Goal: Find specific page/section: Find specific page/section

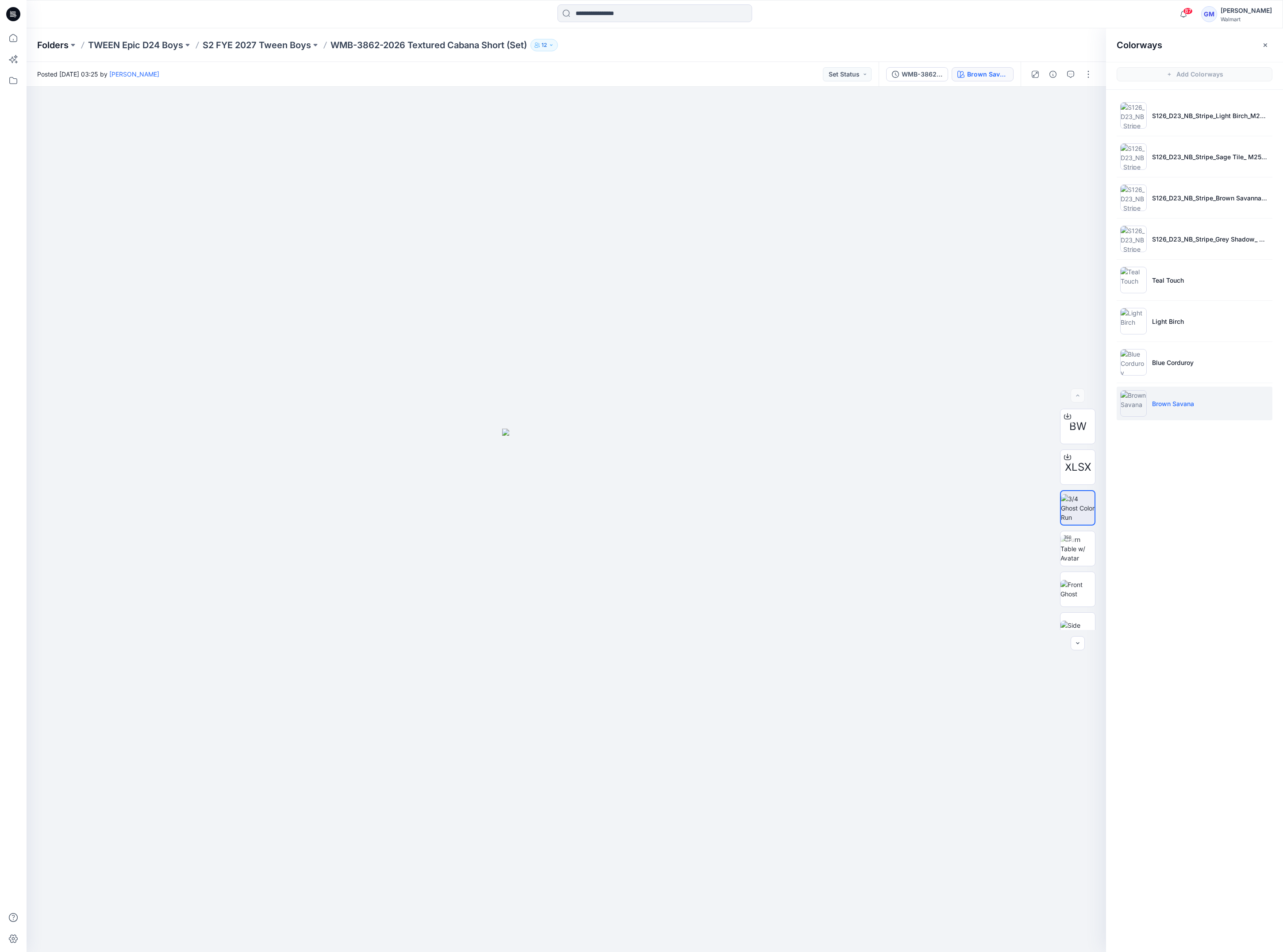
click at [47, 44] on p "Folders" at bounding box center [53, 45] width 31 height 12
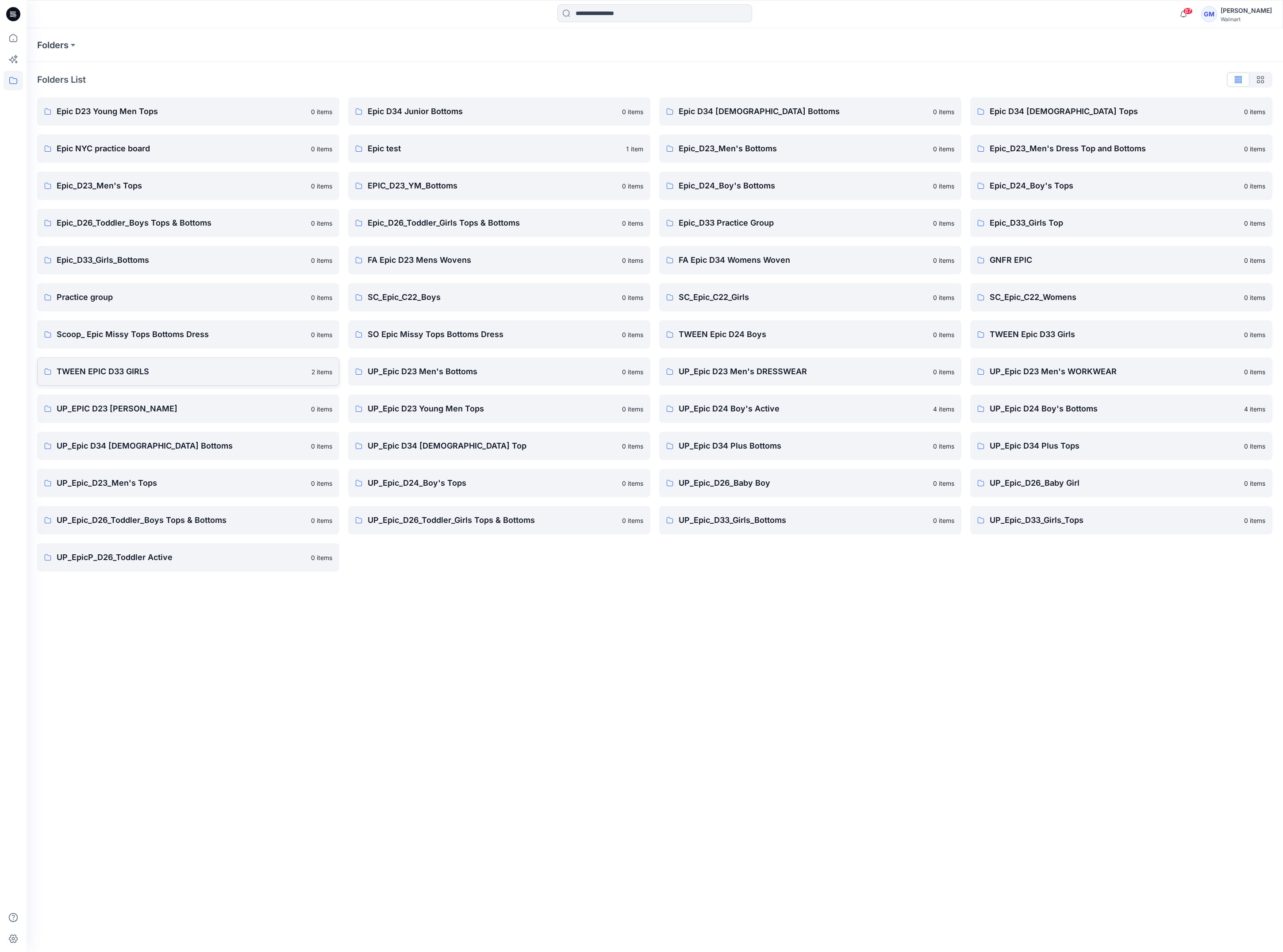
click at [201, 363] on link "TWEEN EPIC D33 GIRLS 2 items" at bounding box center [188, 371] width 302 height 28
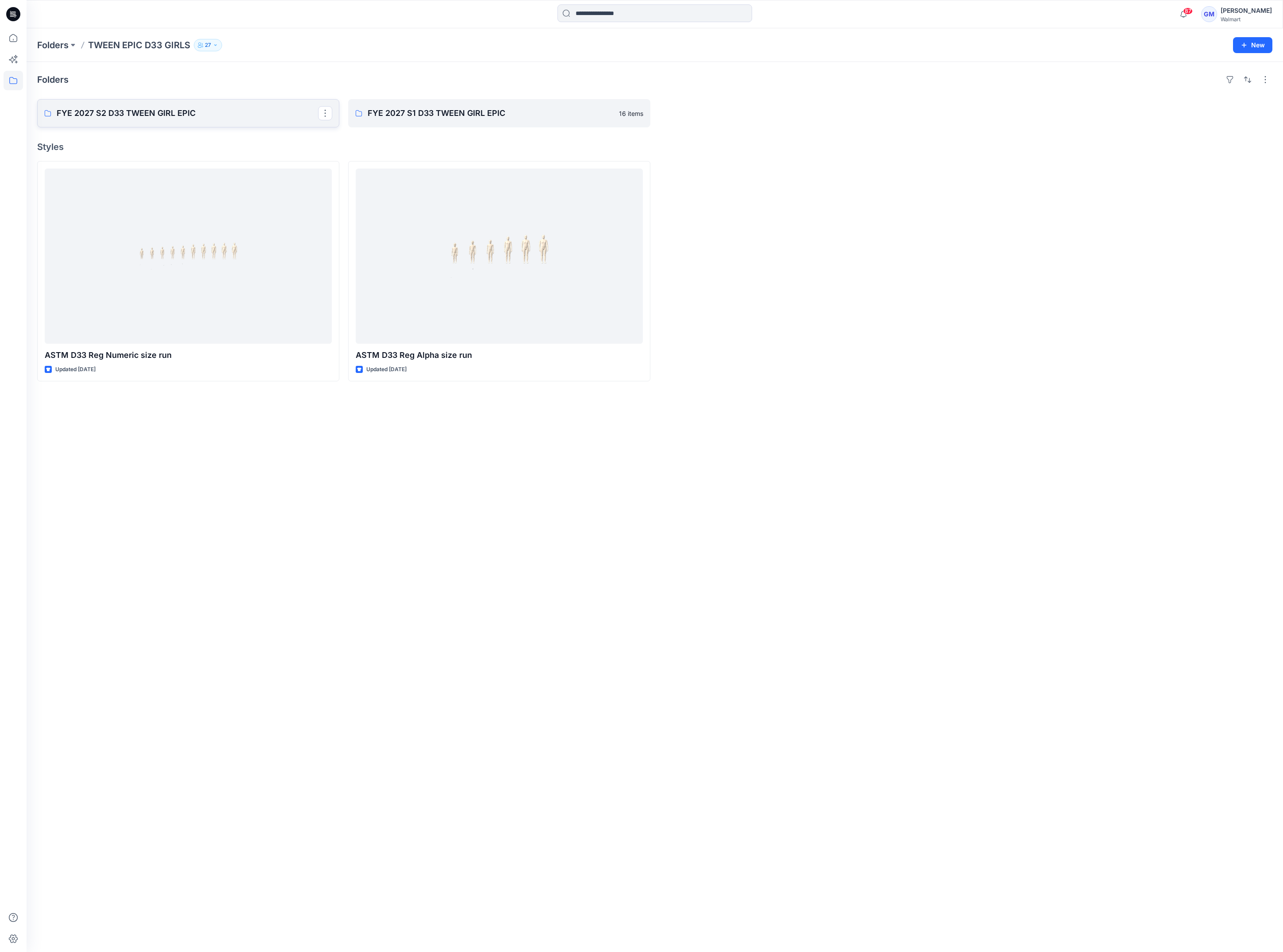
click at [161, 116] on p "FYE 2027 S2 D33 TWEEN GIRL EPIC" at bounding box center [187, 113] width 262 height 12
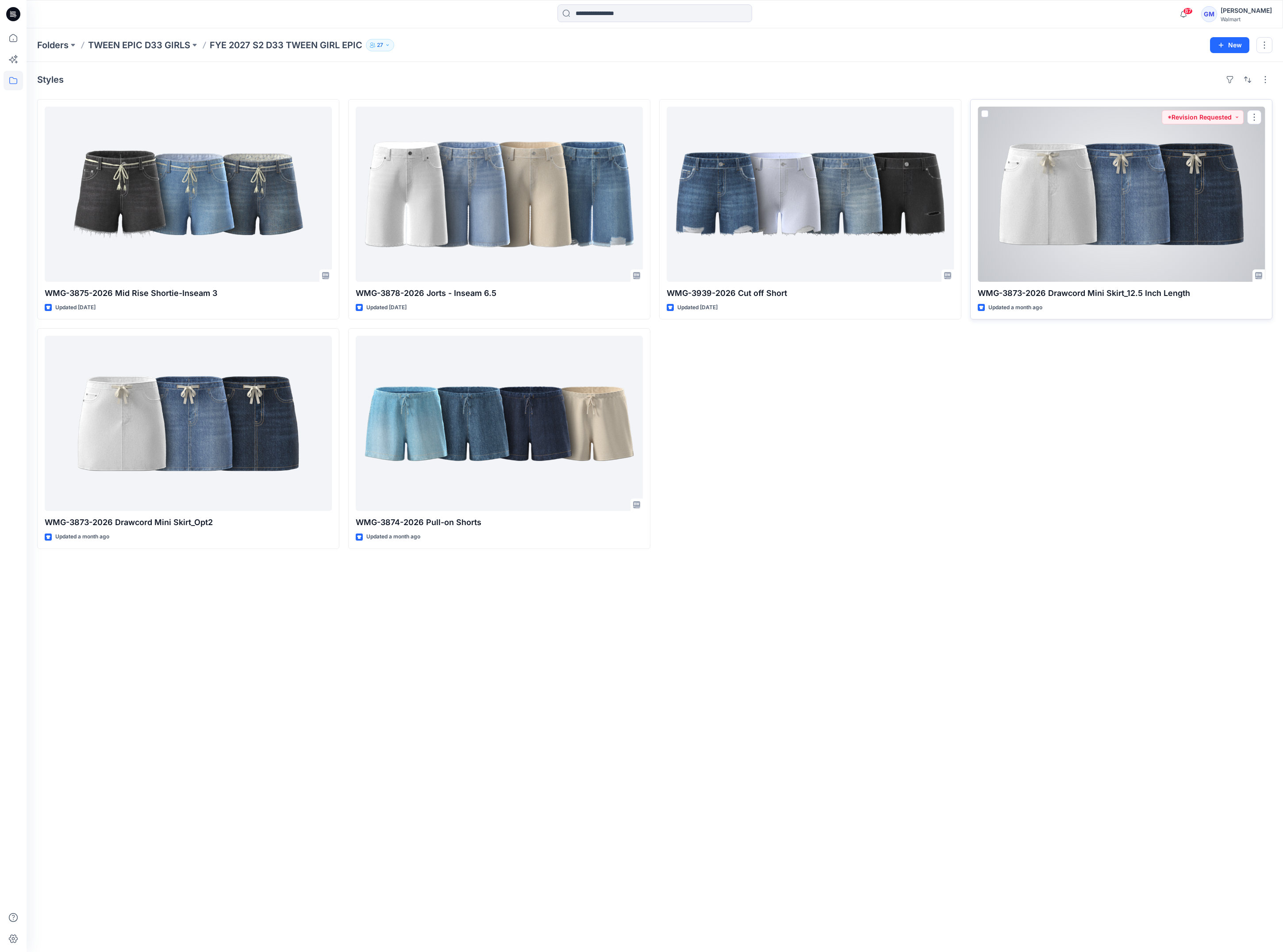
click at [1160, 230] on div at bounding box center [1121, 194] width 287 height 175
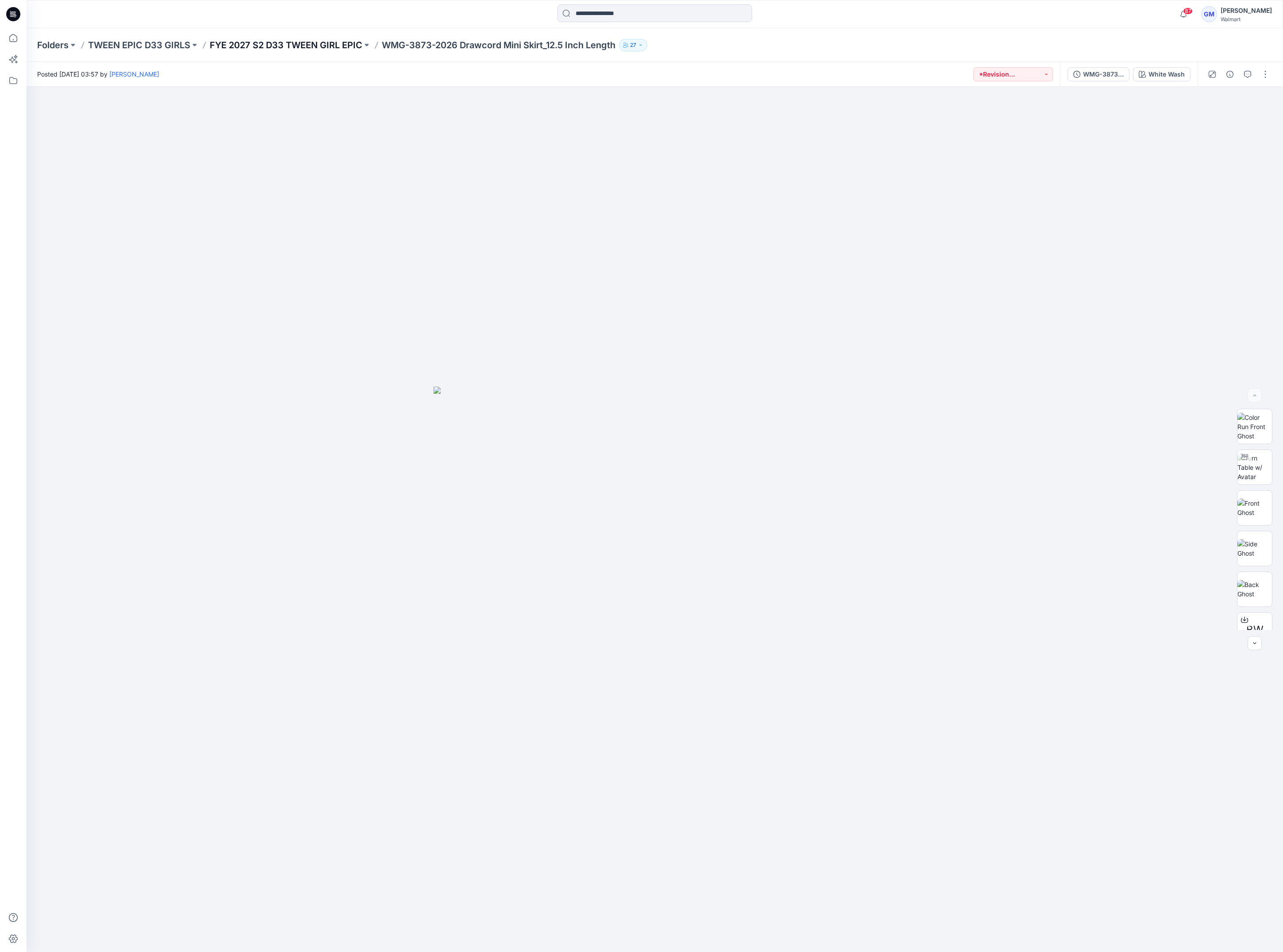
click at [328, 49] on p "FYE 2027 S2 D33 TWEEN GIRL EPIC" at bounding box center [286, 45] width 153 height 12
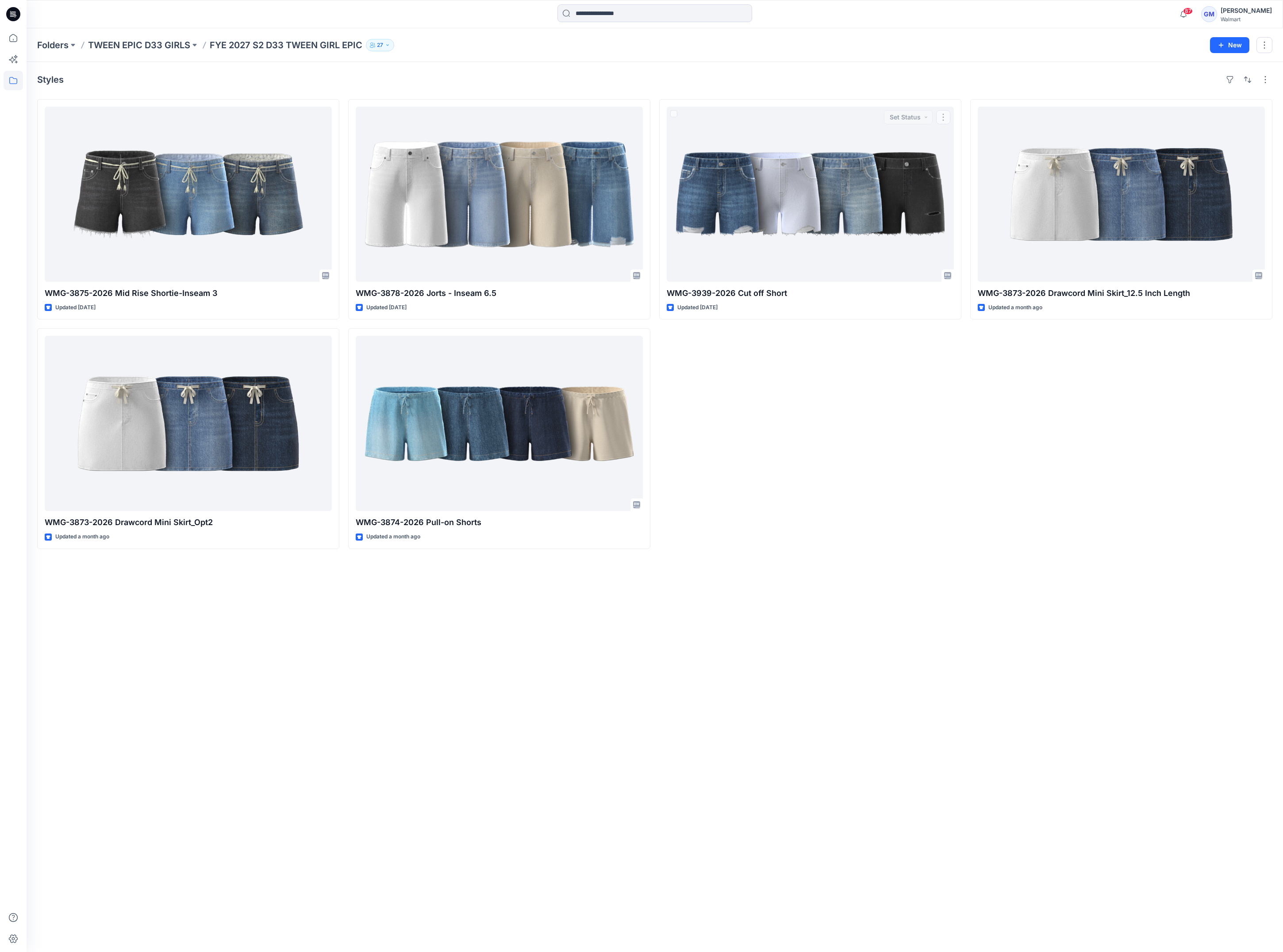
click at [831, 485] on div "WMG-3939-2026 Cut off Short Updated [DATE] Set Status" at bounding box center [810, 324] width 302 height 450
click at [57, 46] on p "Folders" at bounding box center [53, 45] width 31 height 12
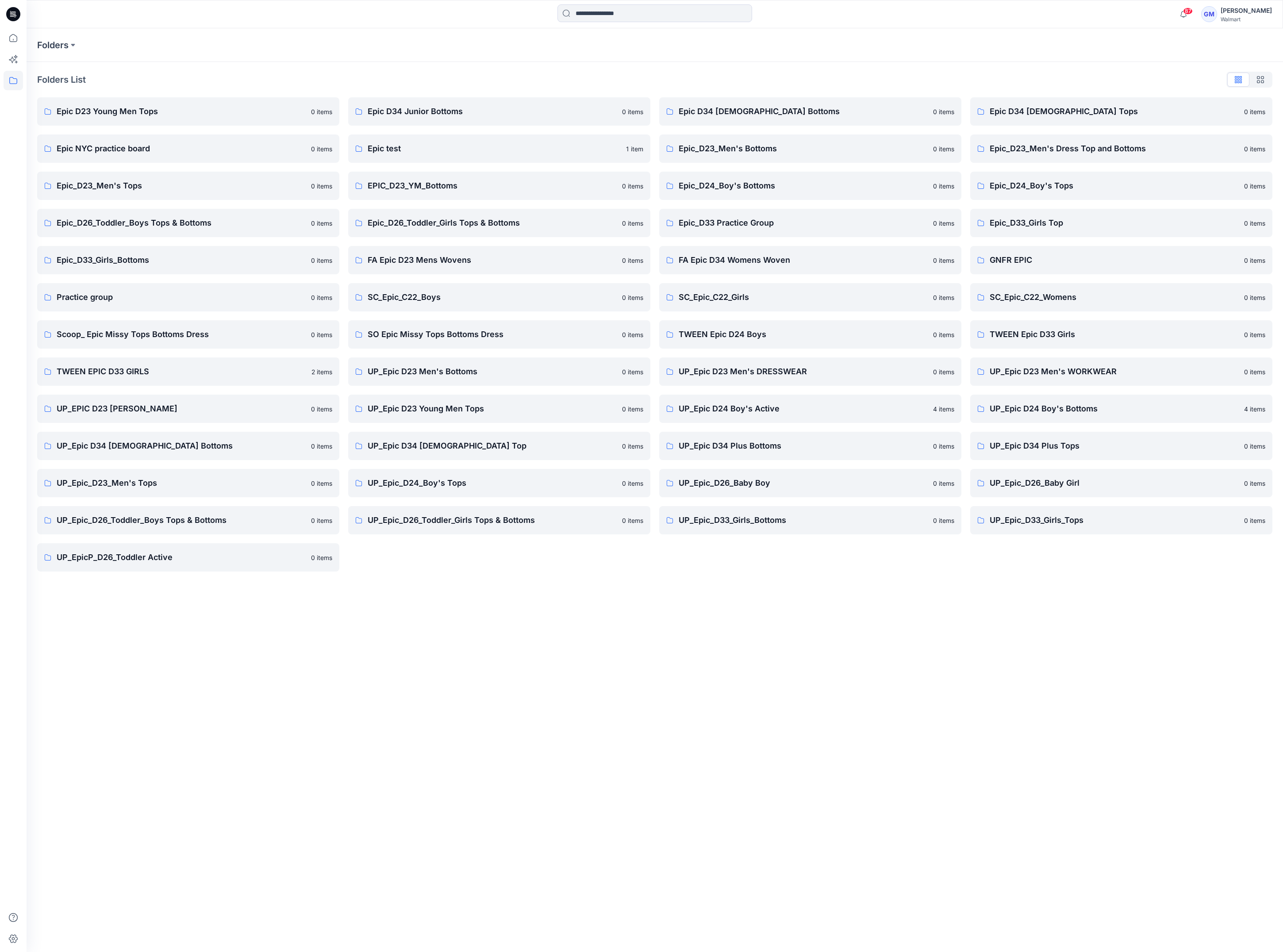
click at [519, 683] on div "Folders Folders List Epic D23 Young Men Tops 0 items Epic NYC practice board 0 …" at bounding box center [654, 490] width 1257 height 924
click at [231, 527] on link "UP_Epic_D26_Toddler_Boys Tops & Bottoms 0 items" at bounding box center [188, 520] width 302 height 28
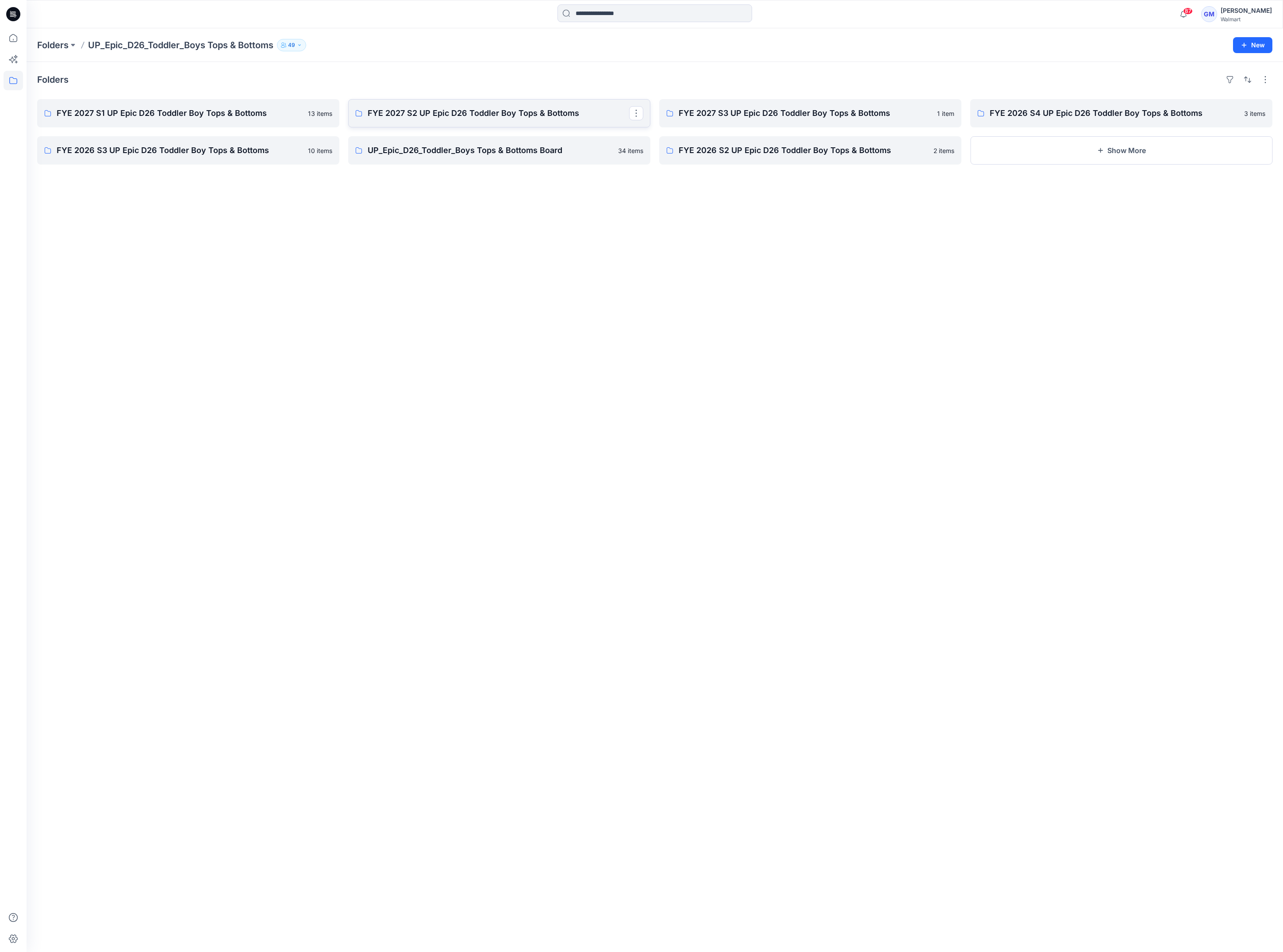
click at [437, 115] on p "FYE 2027 S2 UP Epic D26 Toddler Boy Tops & Bottoms" at bounding box center [498, 113] width 262 height 12
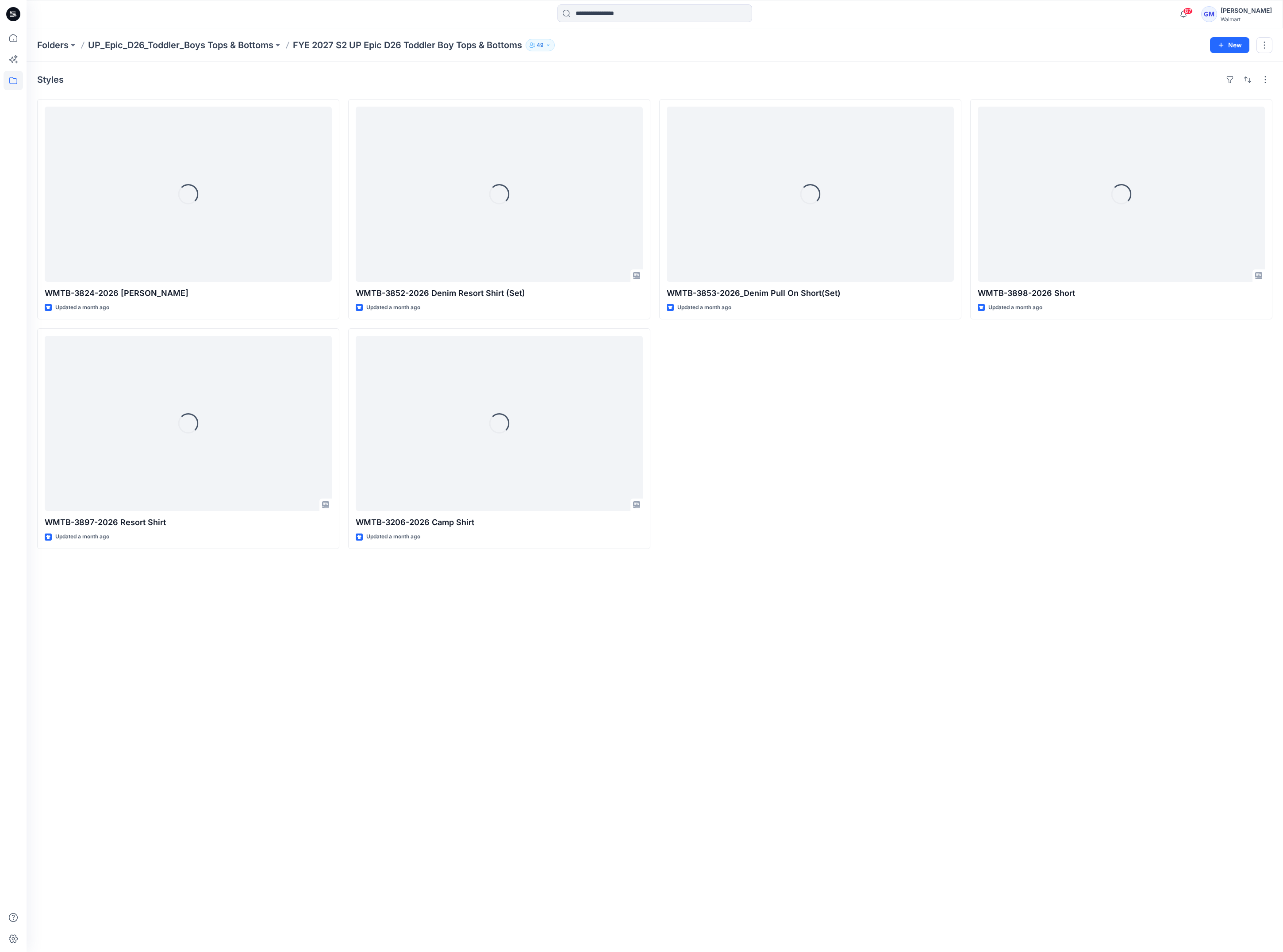
click at [789, 421] on div "Loading... WMTB-3853-2026_Denim Pull On Short(Set) Updated a month ago" at bounding box center [810, 324] width 302 height 450
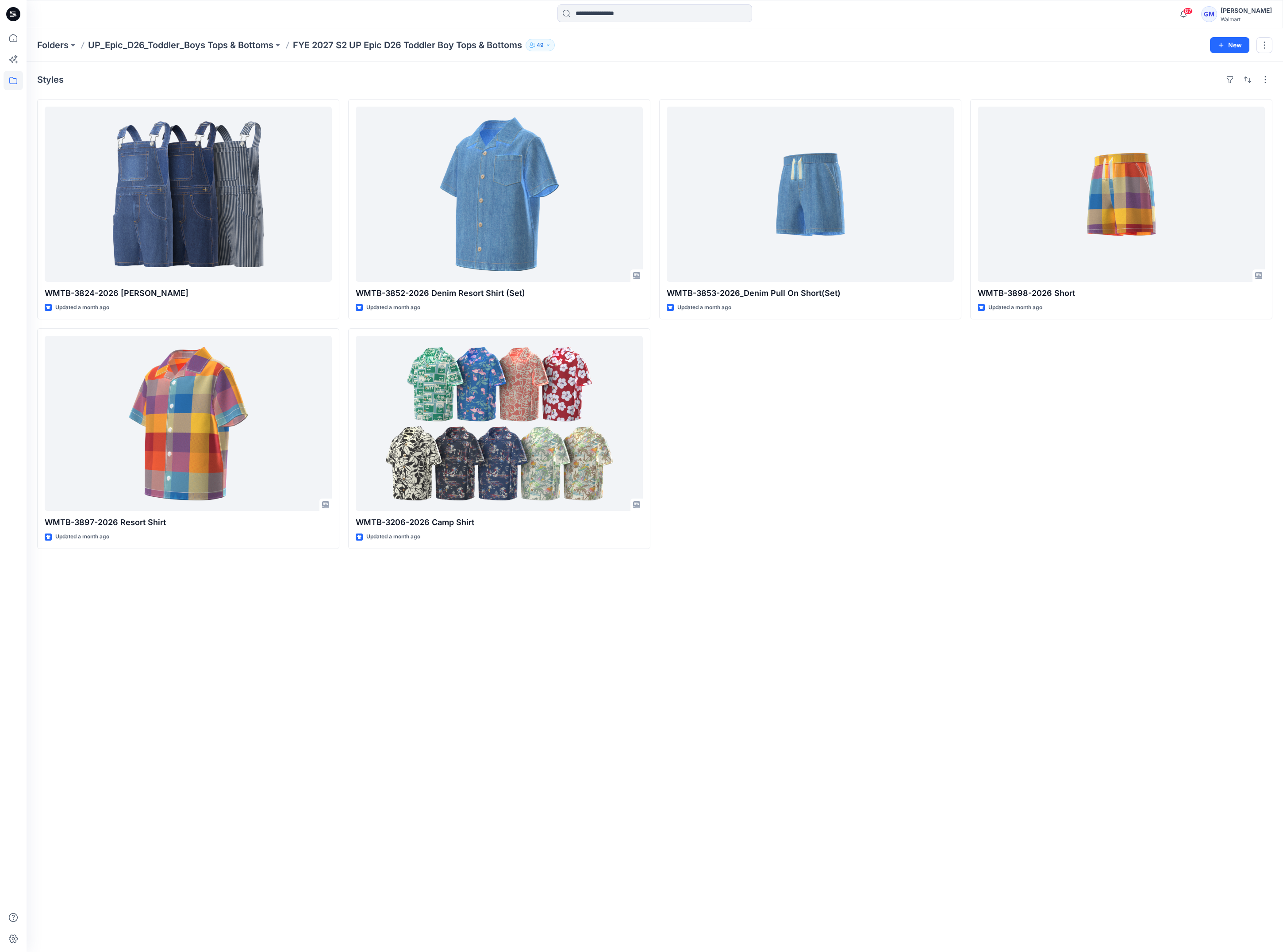
click at [754, 571] on div "Styles WMTB-3824-2026 [PERSON_NAME] Updated a month ago WMTB-3897-2026 Resort S…" at bounding box center [654, 507] width 1257 height 890
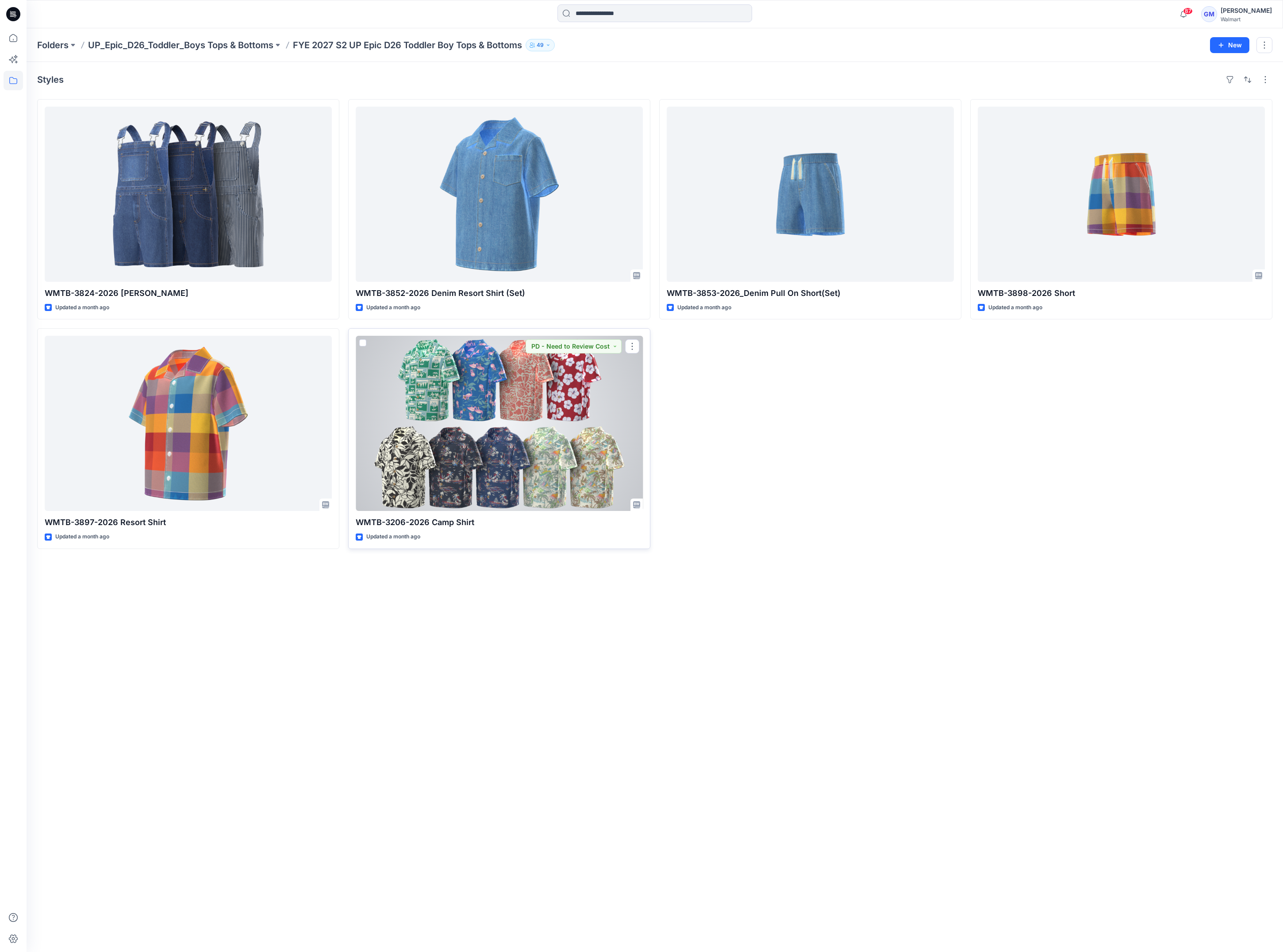
click at [520, 455] on div at bounding box center [499, 423] width 287 height 175
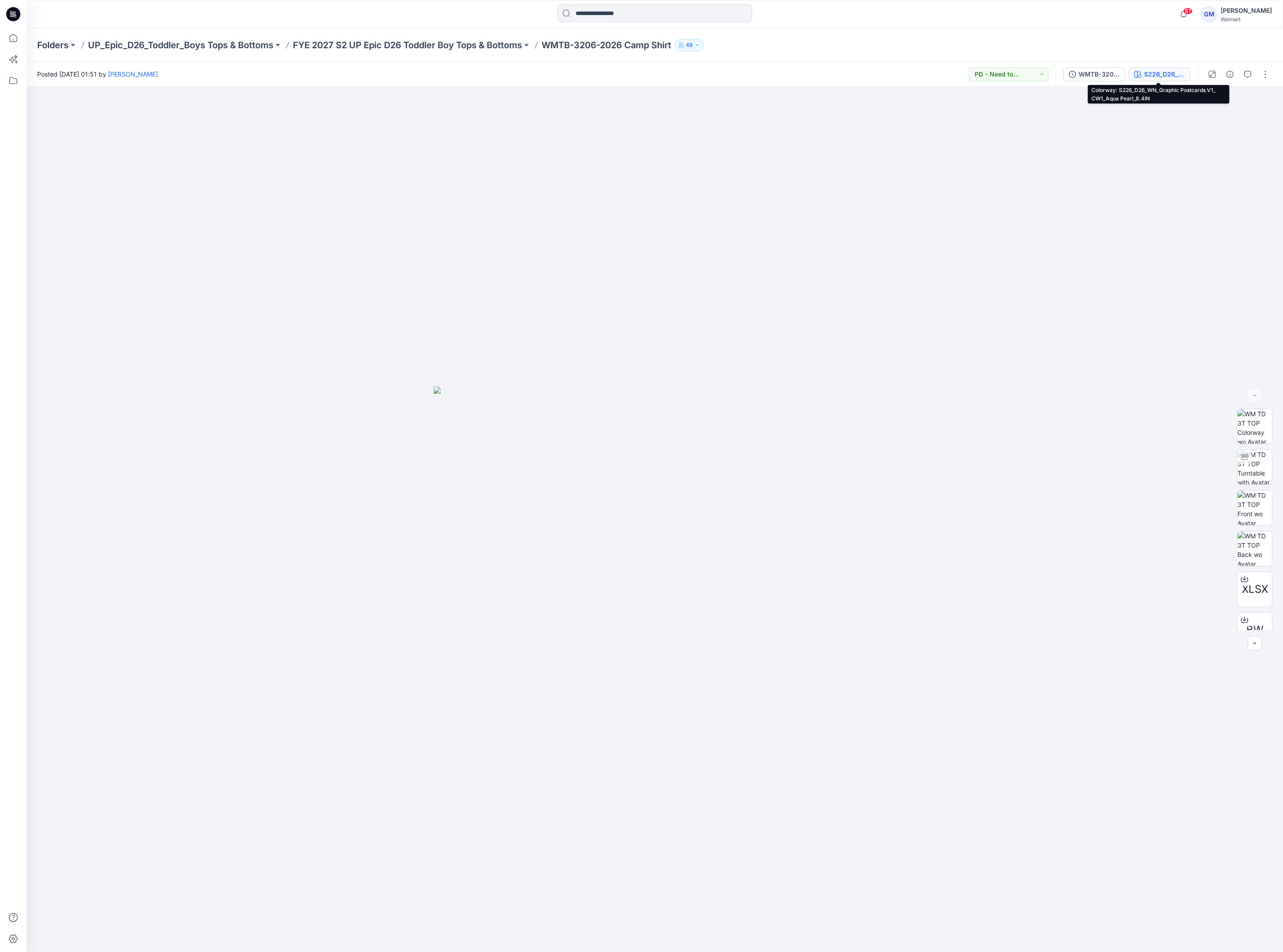
click at [1162, 69] on div "S226_D26_WN_Graphic Postcards V1_ CW1_Aqua Pearl_8.4IN" at bounding box center [1165, 74] width 40 height 10
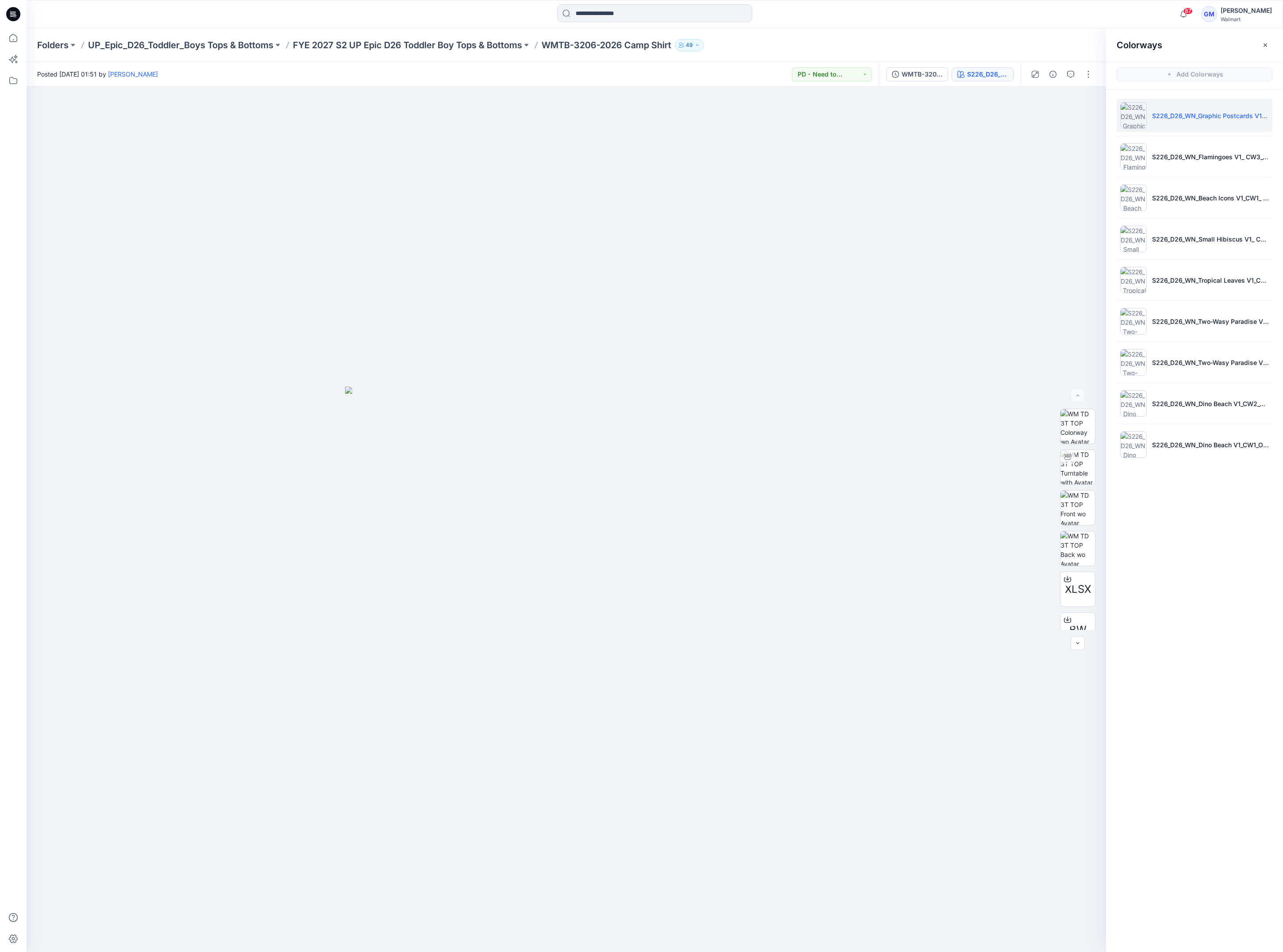
click at [1197, 613] on div "Colorways Add Colorways S226_D26_WN_Graphic Postcards V1_ CW1_Aqua Pearl_8.4IN …" at bounding box center [1194, 490] width 177 height 924
click at [475, 38] on div "Folders UP_Epic_D26_Toddler_Boys Tops & Bottoms FYE 2027 S2 UP Epic D26 Toddler…" at bounding box center [654, 45] width 1257 height 33
click at [473, 48] on p "FYE 2027 S2 UP Epic D26 Toddler Boy Tops & Bottoms" at bounding box center [407, 45] width 229 height 12
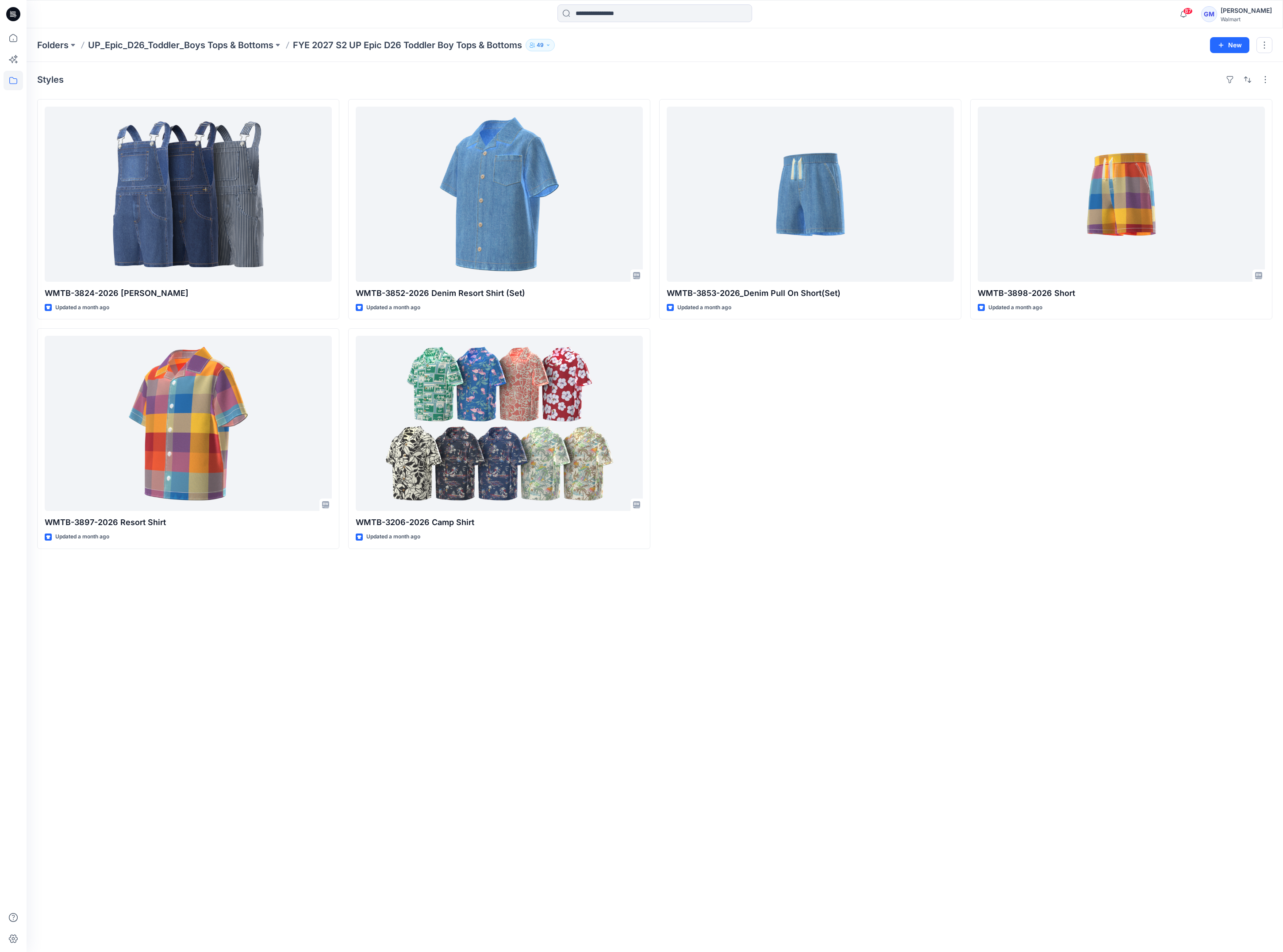
click at [866, 611] on div "Styles WMTB-3824-2026 [PERSON_NAME] Updated a month ago WMTB-3897-2026 Resort S…" at bounding box center [654, 507] width 1257 height 890
click at [837, 453] on div "WMTB-3853-2026_Denim Pull On Short(Set) Updated a month ago" at bounding box center [810, 324] width 302 height 450
